Goal: Contribute content: Add original content to the website for others to see

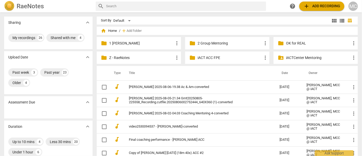
click at [124, 58] on p "Z - RaeNotes" at bounding box center [141, 57] width 65 height 5
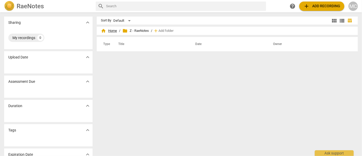
click at [110, 29] on span "home Home" at bounding box center [109, 30] width 16 height 5
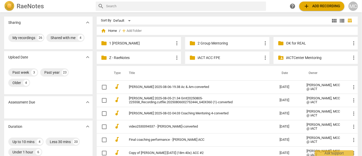
click at [126, 46] on div "folder 1 [PERSON_NAME] more_vert" at bounding box center [139, 43] width 84 height 12
click at [126, 43] on p "1 [PERSON_NAME]" at bounding box center [141, 43] width 65 height 5
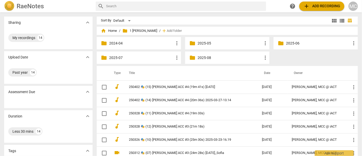
click at [212, 57] on p "2025-08" at bounding box center [230, 57] width 65 height 5
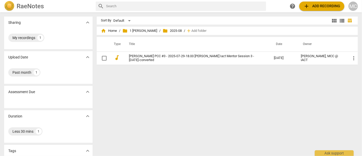
click at [326, 6] on span "add Add recording" at bounding box center [321, 6] width 37 height 6
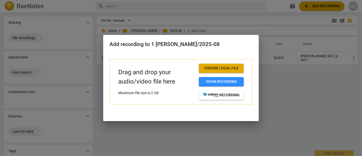
click at [213, 67] on span "Choose local file" at bounding box center [221, 68] width 37 height 5
